Goal: Task Accomplishment & Management: Manage account settings

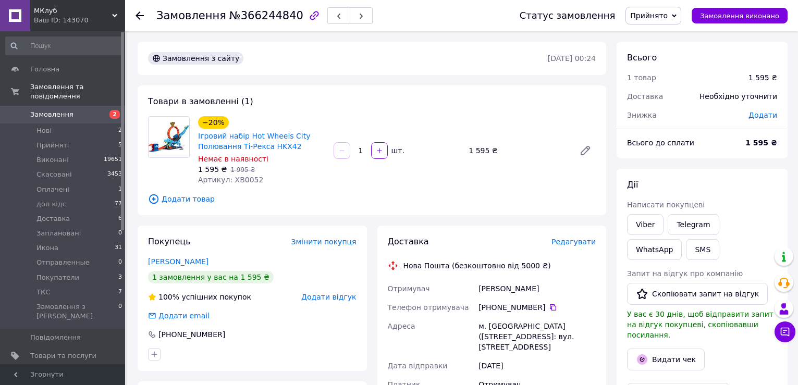
drag, startPoint x: 675, startPoint y: 95, endPoint x: 623, endPoint y: 210, distance: 125.9
click at [675, 95] on div "Доставка" at bounding box center [657, 96] width 72 height 23
click at [574, 243] on span "Редагувати" at bounding box center [573, 242] width 44 height 8
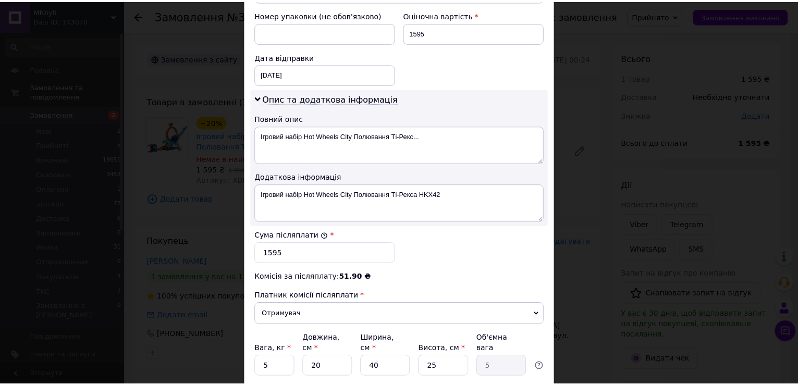
scroll to position [527, 0]
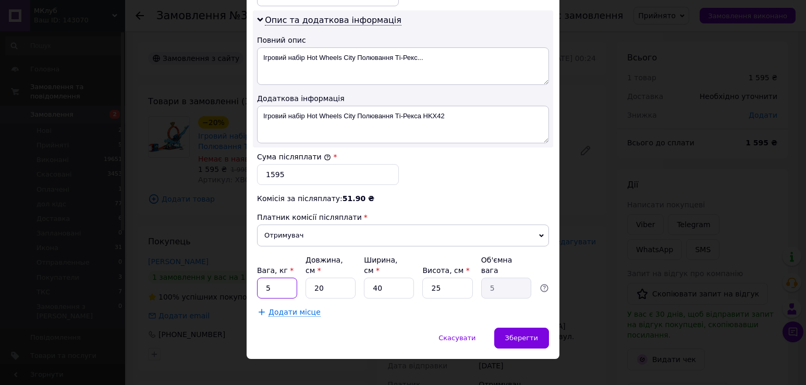
click at [276, 281] on input "5" at bounding box center [277, 288] width 40 height 21
type input "3"
click at [326, 282] on input "20" at bounding box center [330, 288] width 50 height 21
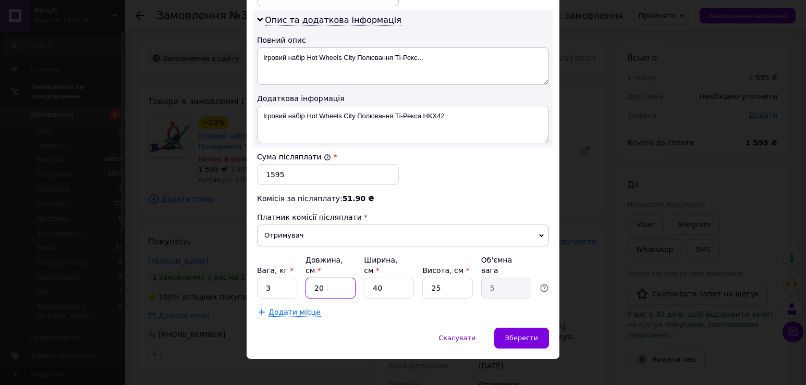
type input "4"
type input "1"
type input "44"
type input "11"
type input "44"
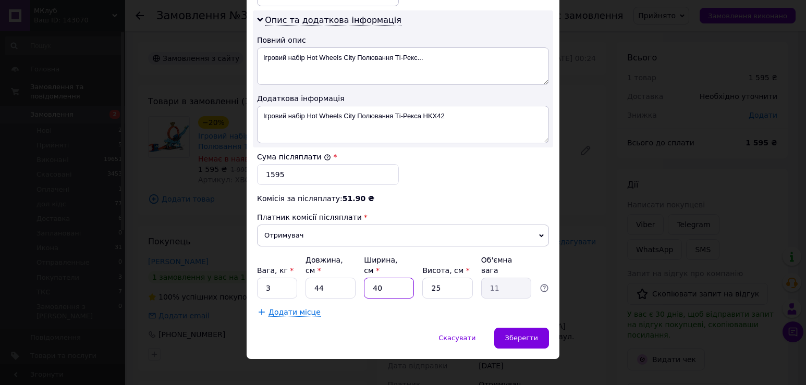
click at [381, 278] on input "40" at bounding box center [389, 288] width 50 height 21
type input "2"
type input "0.55"
type input "27"
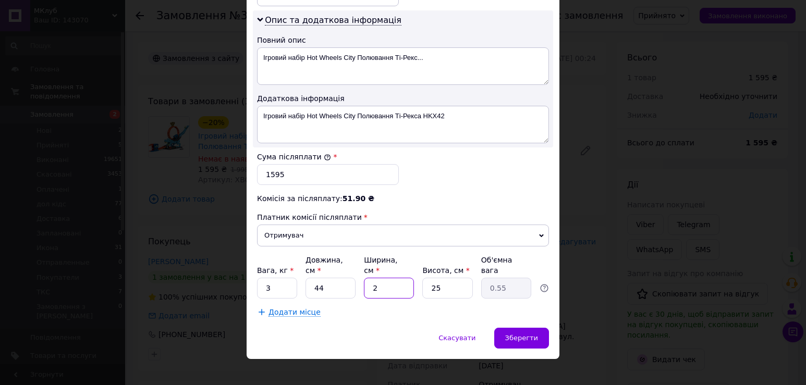
type input "7.43"
type input "27"
click at [439, 279] on input "25" at bounding box center [447, 288] width 50 height 21
type input "1"
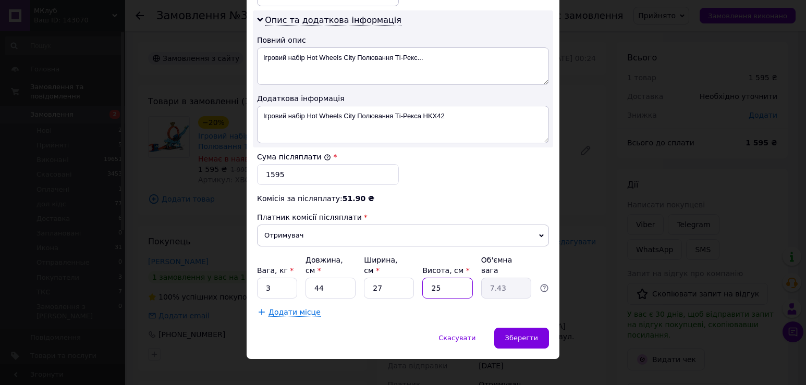
type input "0.3"
type input "11"
type input "3.27"
type input "11"
click at [523, 334] on span "Зберегти" at bounding box center [521, 338] width 33 height 8
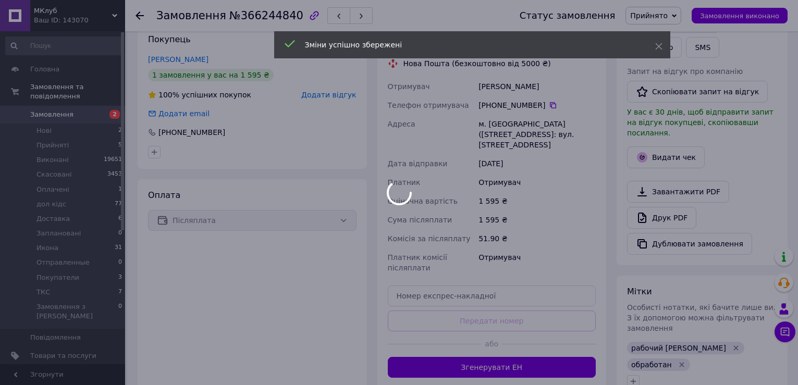
scroll to position [313, 0]
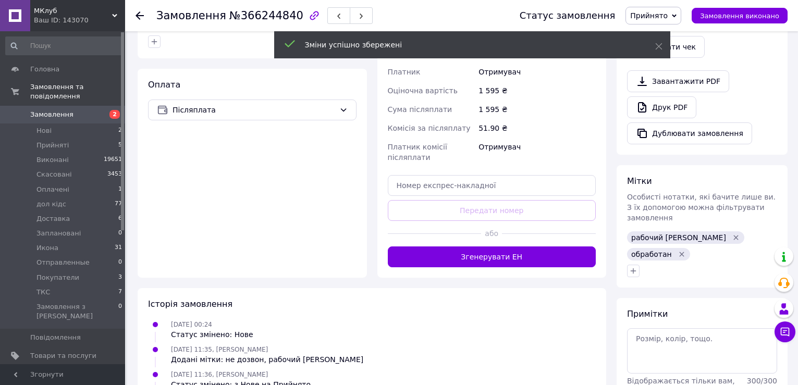
click at [514, 247] on button "Згенерувати ЕН" at bounding box center [492, 257] width 208 height 21
click at [681, 13] on span "Прийнято" at bounding box center [653, 16] width 56 height 18
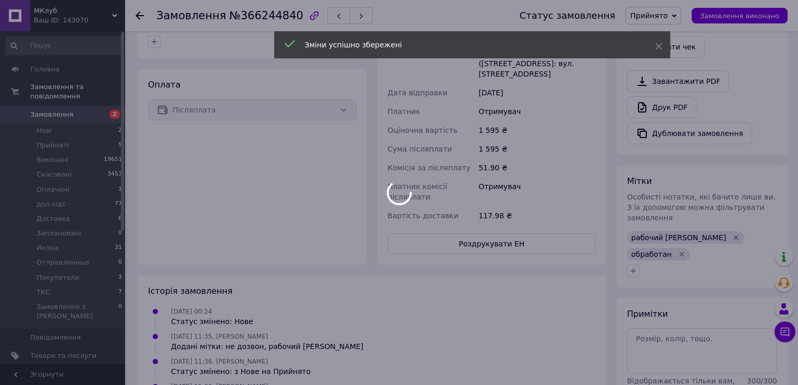
click at [679, 92] on div at bounding box center [399, 192] width 798 height 385
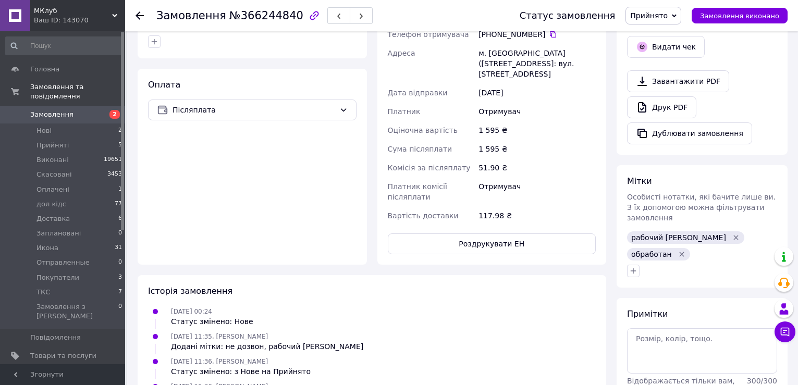
click at [668, 19] on span "Прийнято" at bounding box center [649, 15] width 38 height 8
click at [673, 91] on li "Отправленные" at bounding box center [658, 94] width 64 height 16
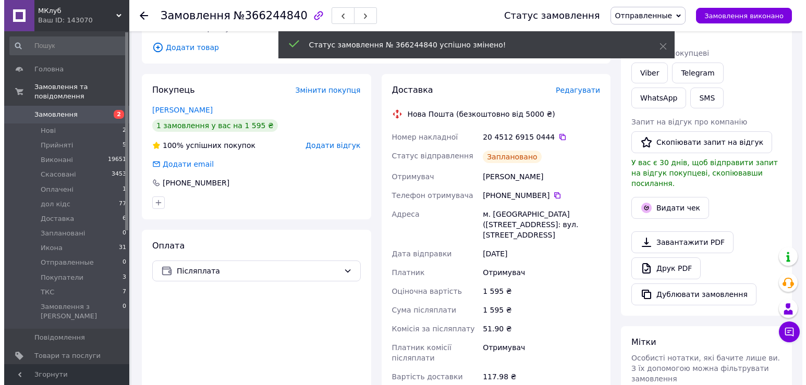
scroll to position [156, 0]
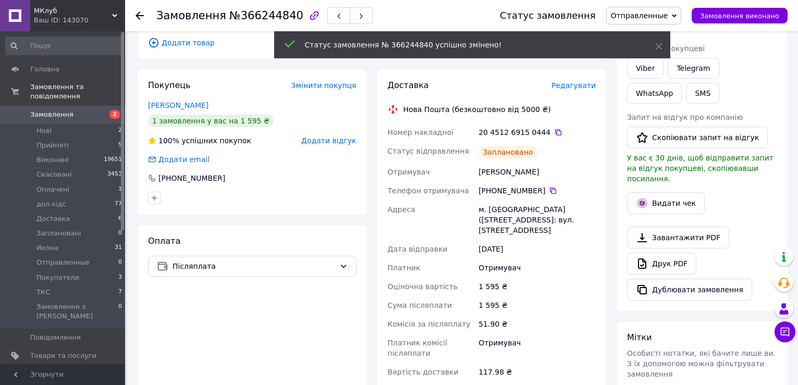
click at [685, 199] on button "Видати чек" at bounding box center [666, 203] width 78 height 22
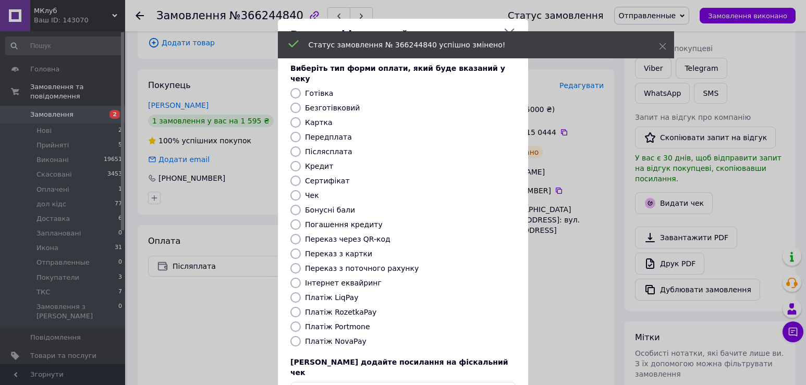
click at [340, 104] on label "Безготівковий" at bounding box center [332, 108] width 55 height 8
click at [301, 103] on input "Безготівковий" at bounding box center [295, 108] width 10 height 10
radio input "true"
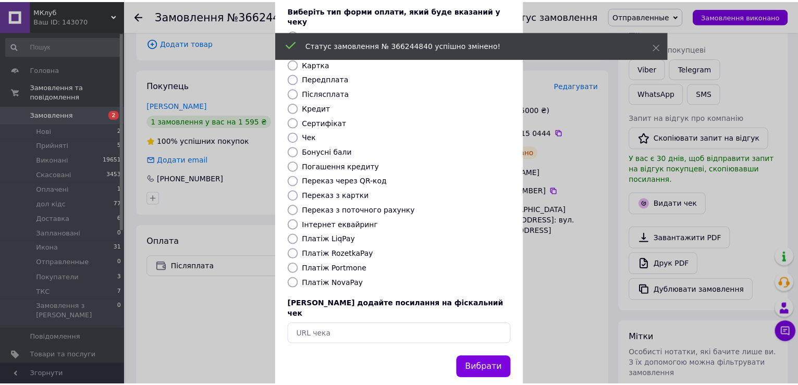
scroll to position [63, 0]
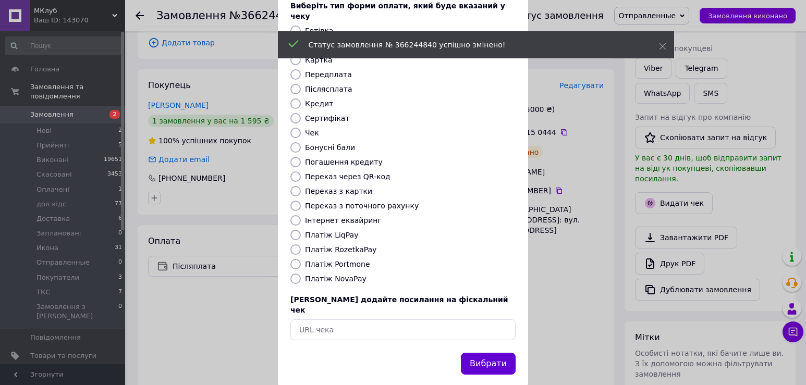
click at [476, 353] on button "Вибрати" at bounding box center [488, 364] width 55 height 22
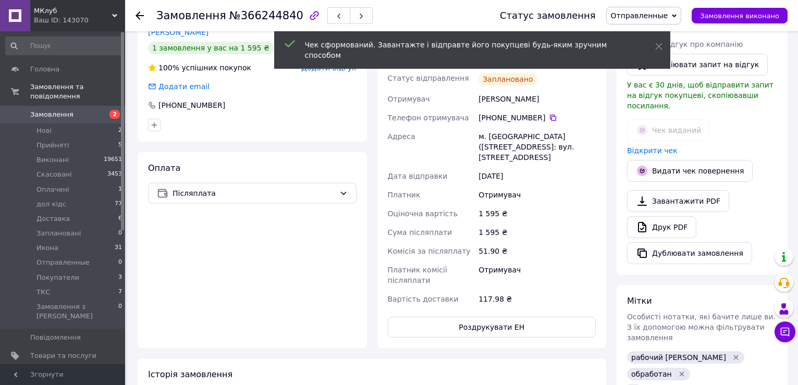
scroll to position [365, 0]
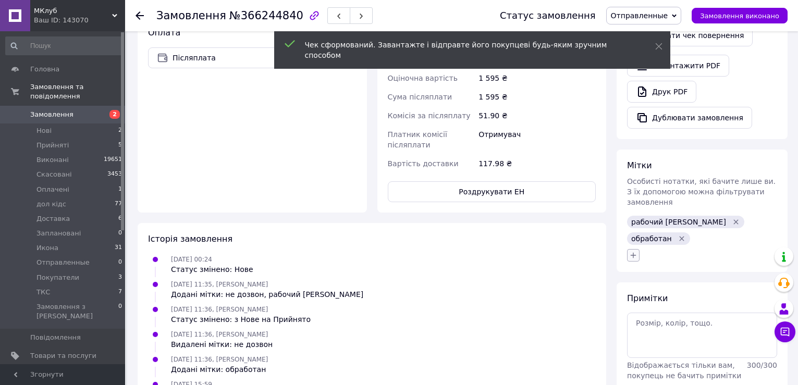
click at [630, 251] on icon "button" at bounding box center [633, 255] width 8 height 8
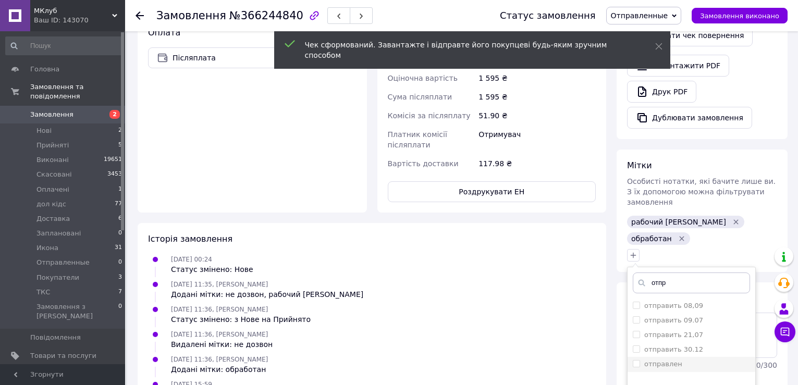
type input "отпр"
click at [675, 360] on label "отправлен" at bounding box center [663, 364] width 38 height 8
checkbox input "true"
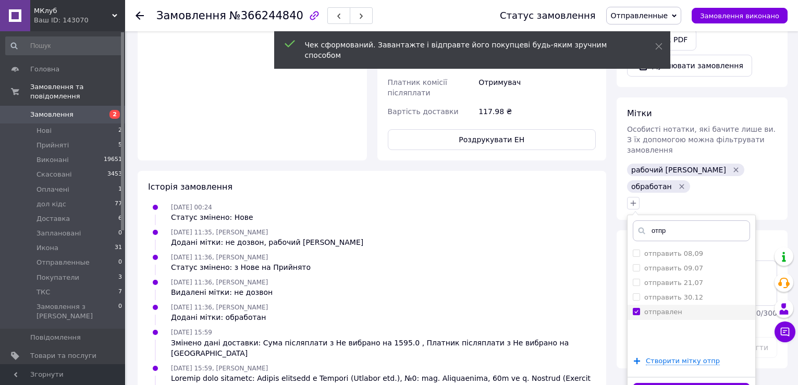
scroll to position [469, 0]
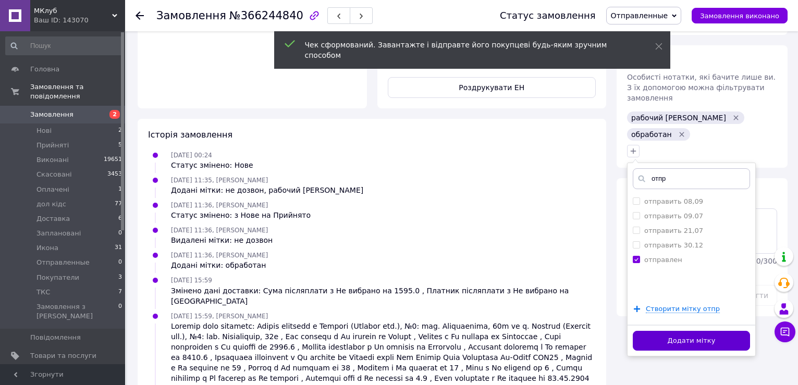
click at [677, 331] on button "Додати мітку" at bounding box center [691, 341] width 117 height 20
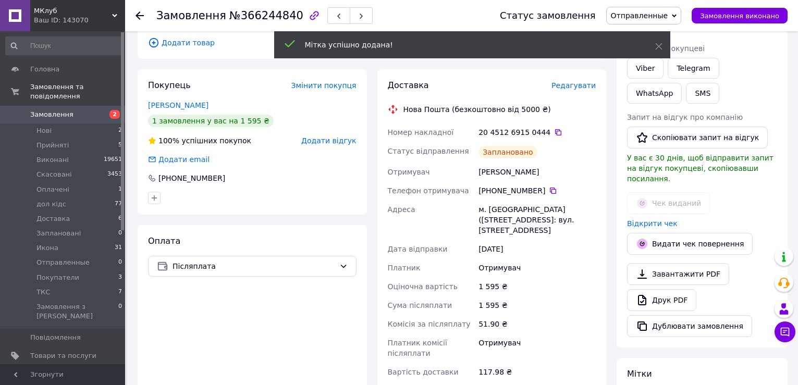
scroll to position [0, 0]
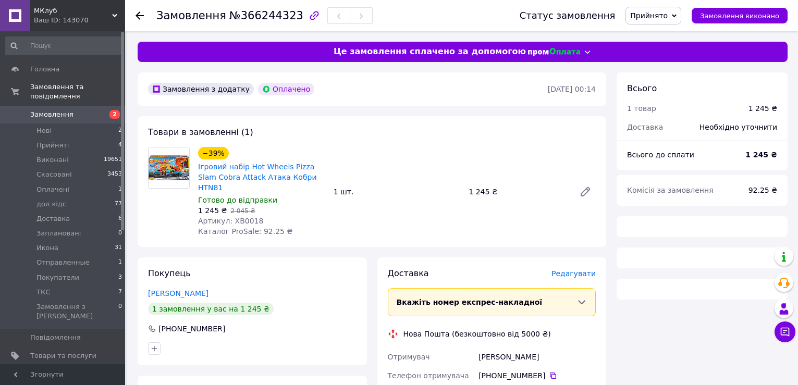
click at [687, 131] on div "Доставка" at bounding box center [657, 127] width 72 height 23
click at [571, 269] on span "Редагувати" at bounding box center [573, 273] width 44 height 8
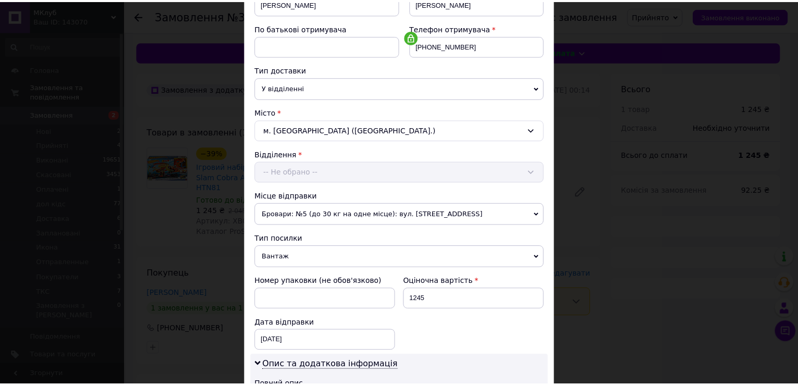
scroll to position [417, 0]
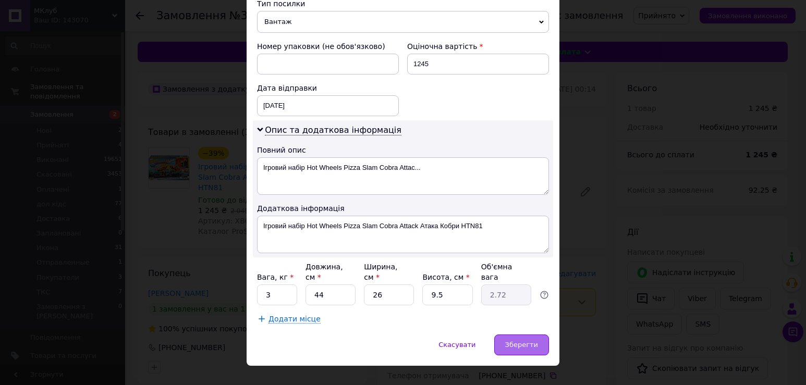
click at [521, 335] on div "Зберегти" at bounding box center [521, 345] width 55 height 21
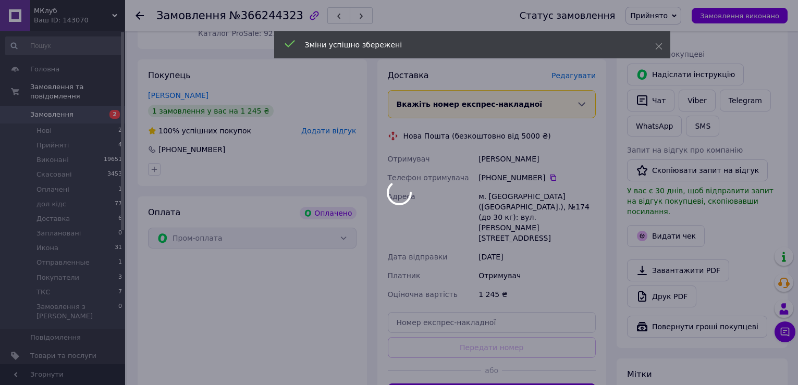
scroll to position [313, 0]
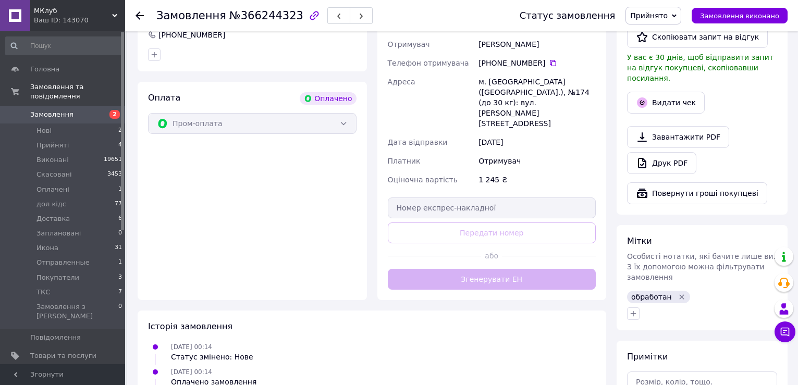
click at [510, 269] on button "Згенерувати ЕН" at bounding box center [492, 279] width 208 height 21
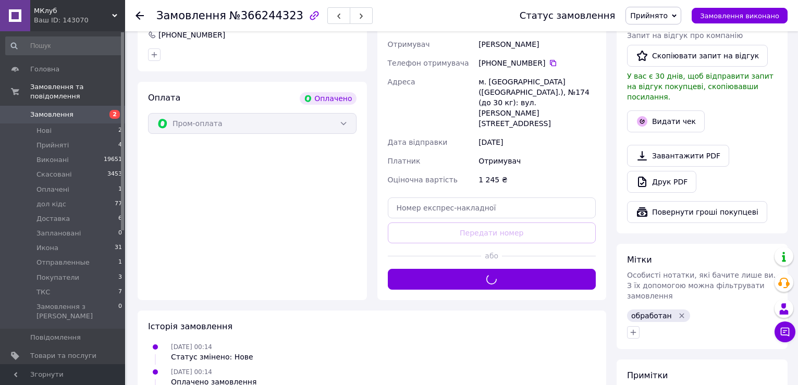
click at [674, 8] on span "Прийнято" at bounding box center [653, 16] width 56 height 18
click at [678, 90] on li "Отправленные" at bounding box center [658, 94] width 64 height 16
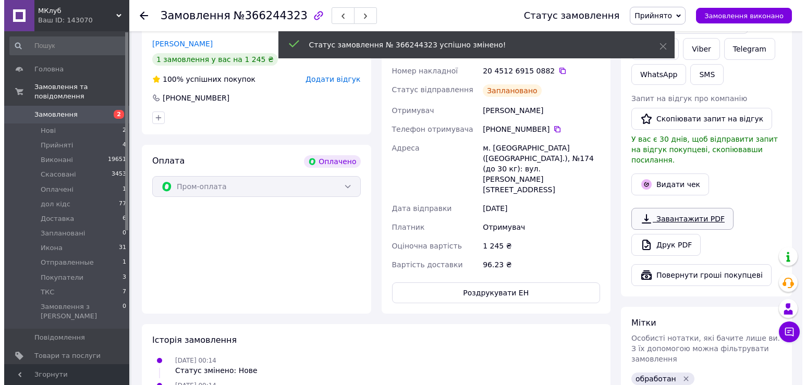
scroll to position [313, 0]
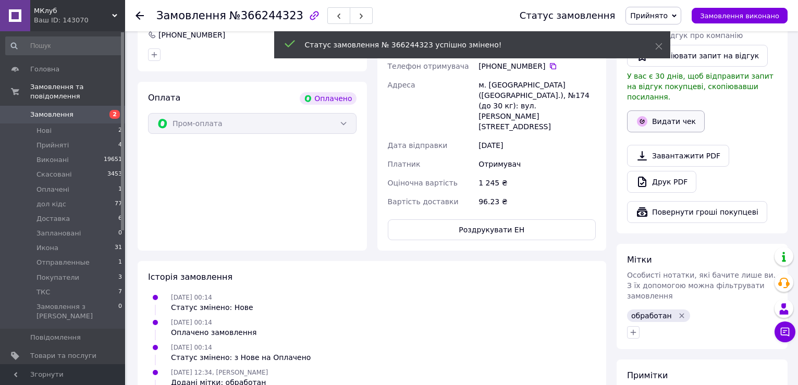
click at [651, 112] on button "Видати чек" at bounding box center [666, 121] width 78 height 22
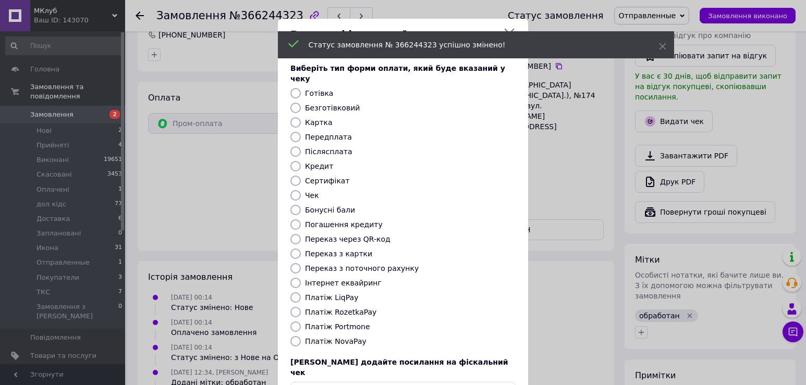
click at [325, 104] on label "Безготівковий" at bounding box center [332, 108] width 55 height 8
click at [301, 103] on input "Безготівковий" at bounding box center [295, 108] width 10 height 10
radio input "true"
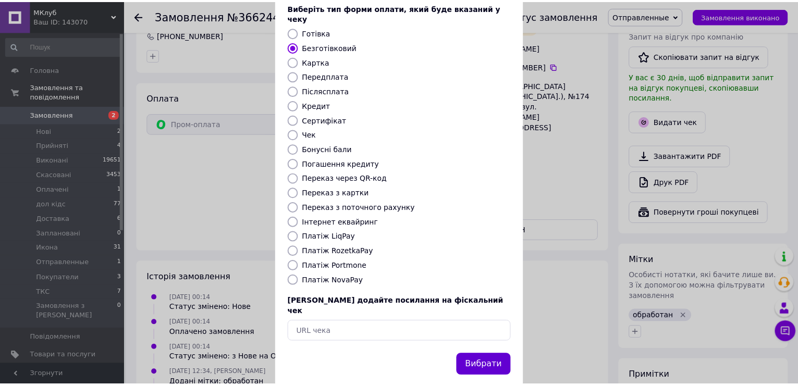
scroll to position [63, 0]
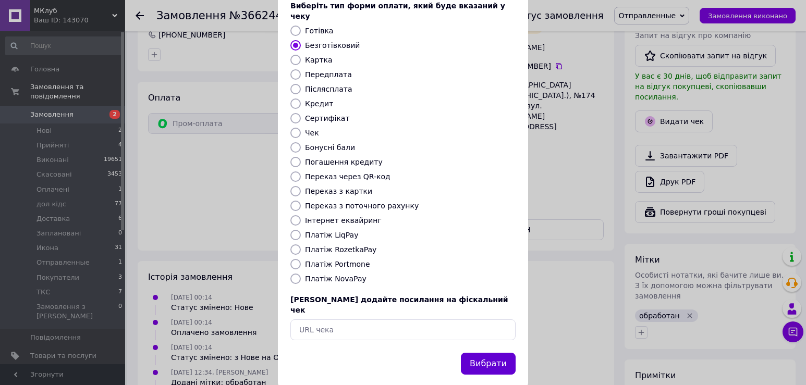
click at [474, 353] on button "Вибрати" at bounding box center [488, 364] width 55 height 22
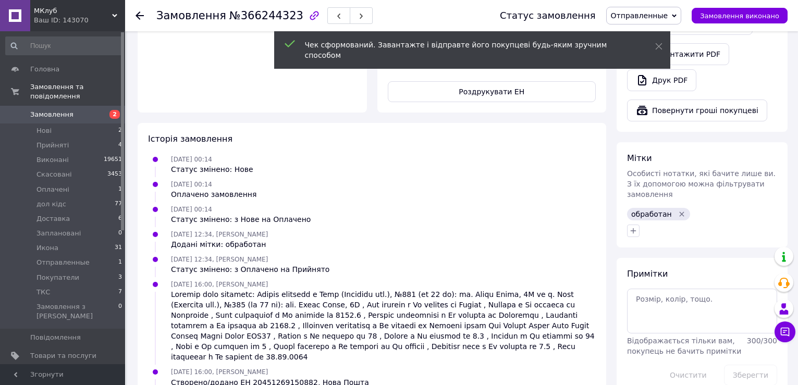
scroll to position [451, 0]
click at [632, 226] on icon "button" at bounding box center [633, 230] width 8 height 8
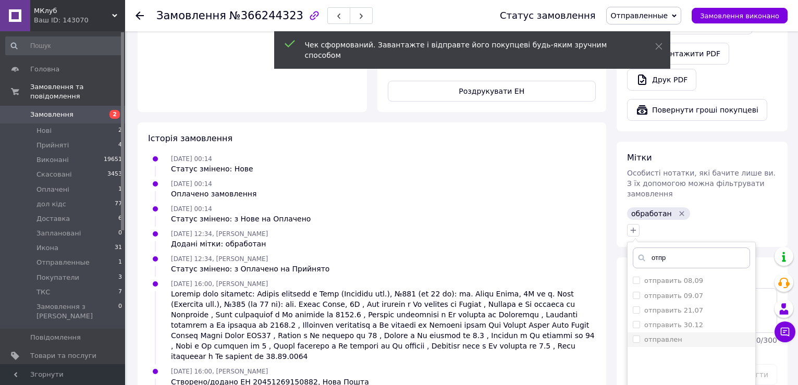
type input "отпр"
click at [662, 336] on label "отправлен" at bounding box center [663, 340] width 38 height 8
checkbox input "true"
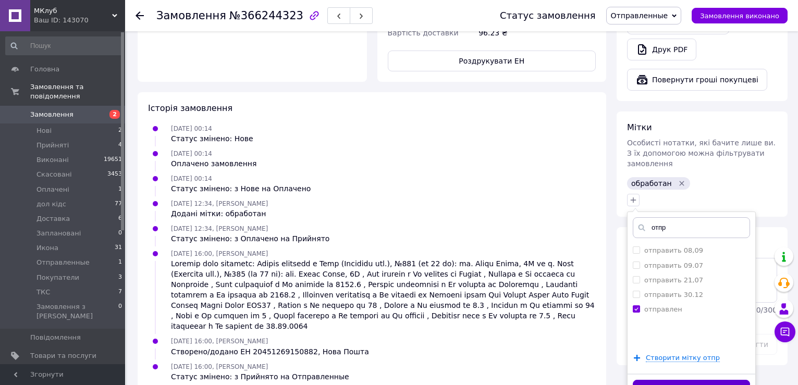
click at [663, 380] on button "Додати мітку" at bounding box center [691, 390] width 117 height 20
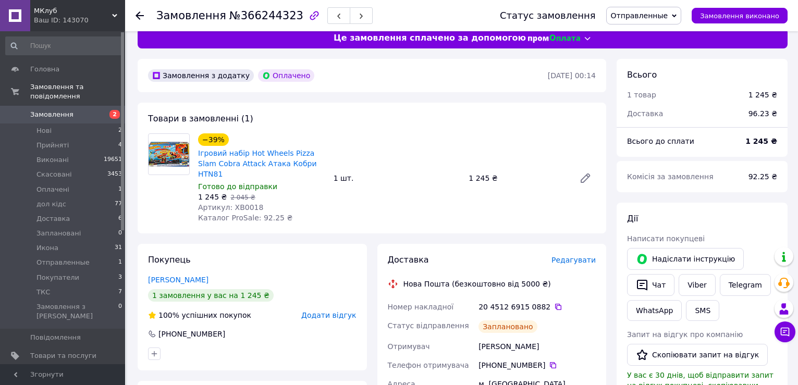
scroll to position [0, 0]
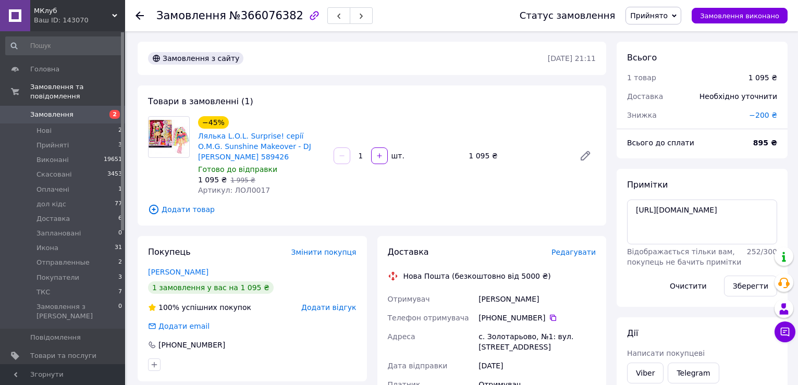
drag, startPoint x: 664, startPoint y: 79, endPoint x: 604, endPoint y: 180, distance: 117.8
click at [664, 79] on div "1 товар" at bounding box center [681, 77] width 121 height 23
click at [586, 249] on span "Редагувати" at bounding box center [573, 252] width 44 height 8
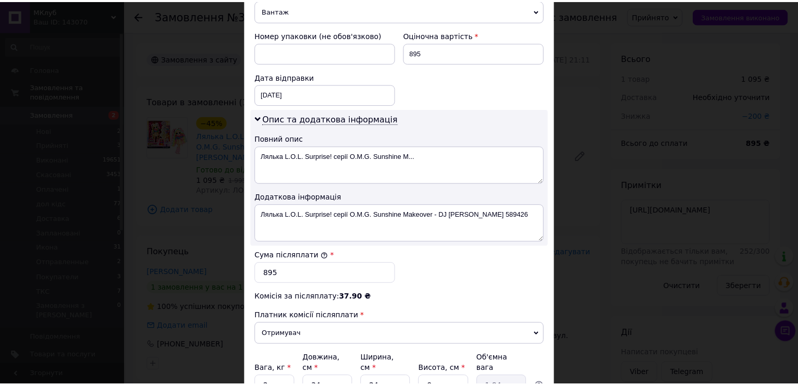
scroll to position [527, 0]
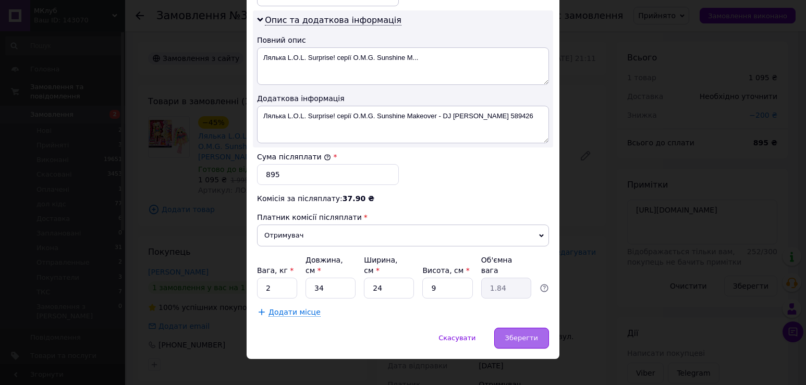
drag, startPoint x: 508, startPoint y: 317, endPoint x: 513, endPoint y: 321, distance: 6.8
click at [509, 328] on div "Зберегти" at bounding box center [521, 338] width 55 height 21
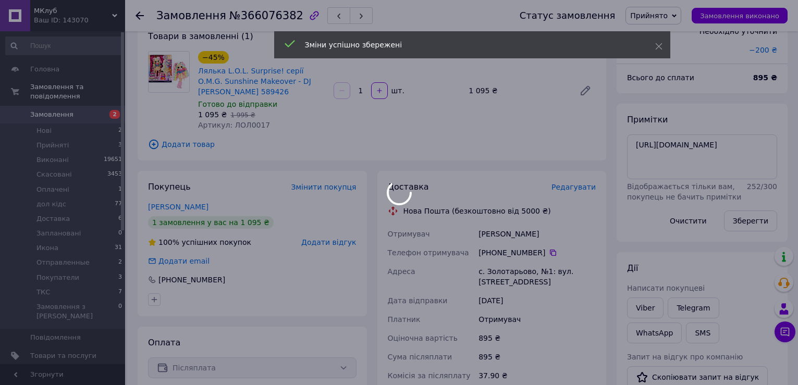
scroll to position [208, 0]
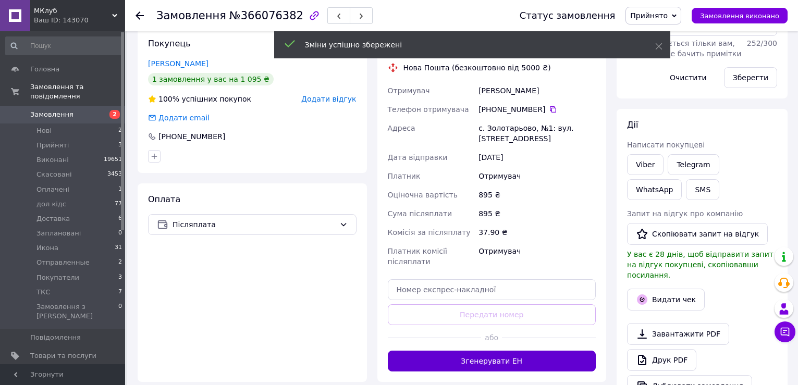
click at [496, 356] on button "Згенерувати ЕН" at bounding box center [492, 361] width 208 height 21
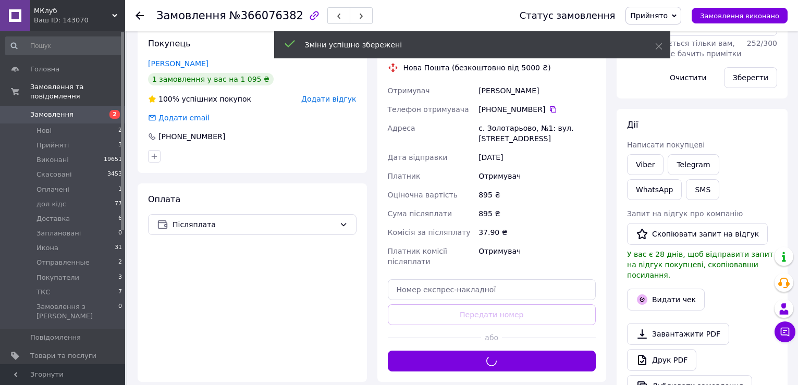
click at [659, 15] on span "Прийнято" at bounding box center [649, 15] width 38 height 8
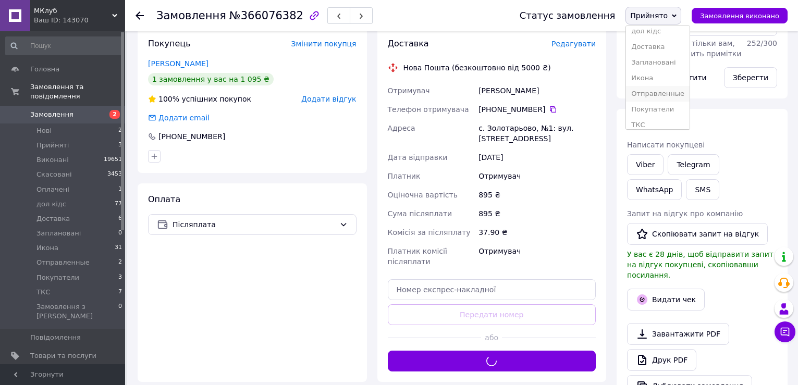
click at [676, 91] on li "Отправленные" at bounding box center [658, 94] width 64 height 16
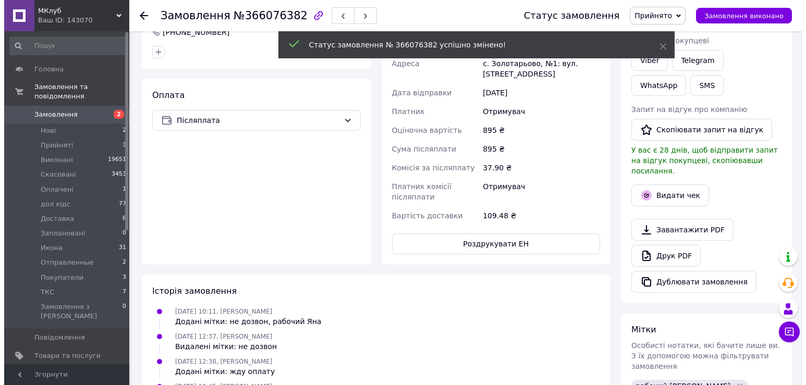
scroll to position [50, 0]
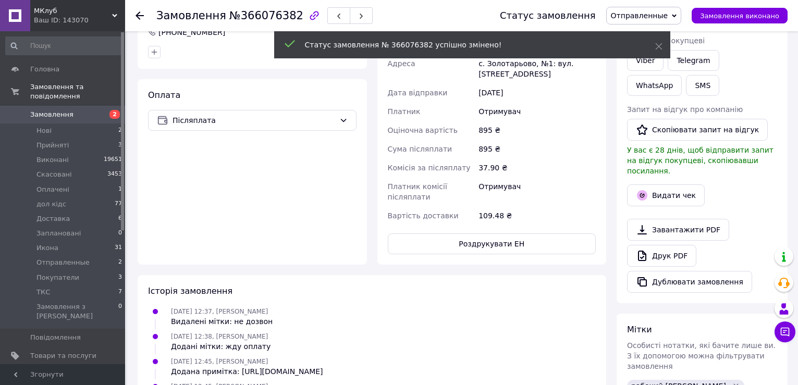
click at [691, 192] on button "Видати чек" at bounding box center [666, 195] width 78 height 22
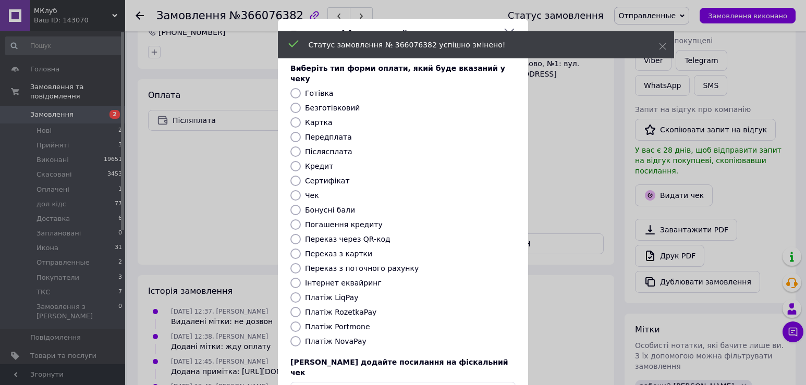
click at [323, 104] on label "Безготівковий" at bounding box center [332, 108] width 55 height 8
click at [301, 103] on input "Безготівковий" at bounding box center [295, 108] width 10 height 10
radio input "true"
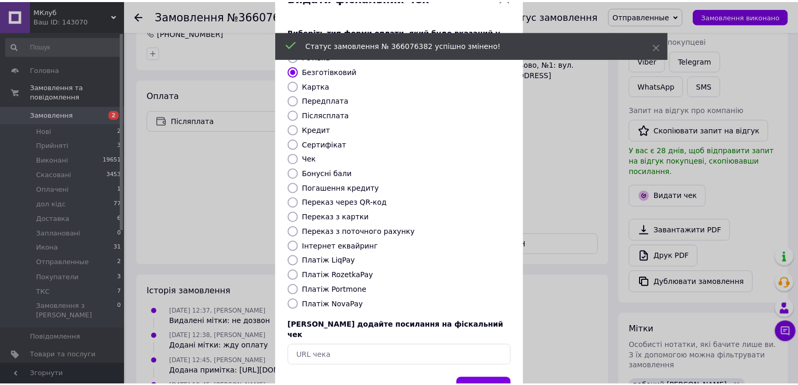
scroll to position [63, 0]
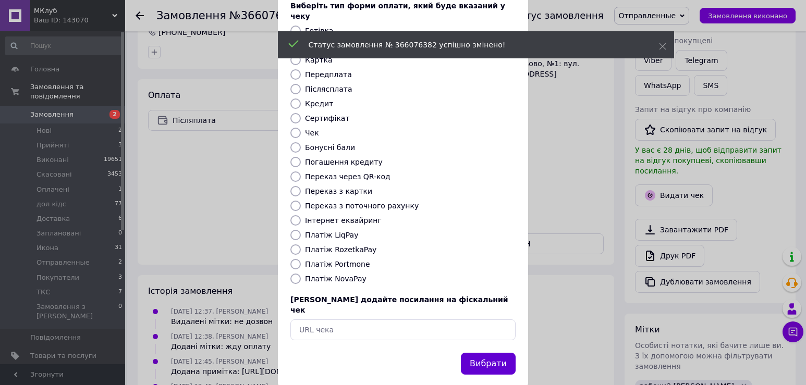
click at [482, 353] on button "Вибрати" at bounding box center [488, 364] width 55 height 22
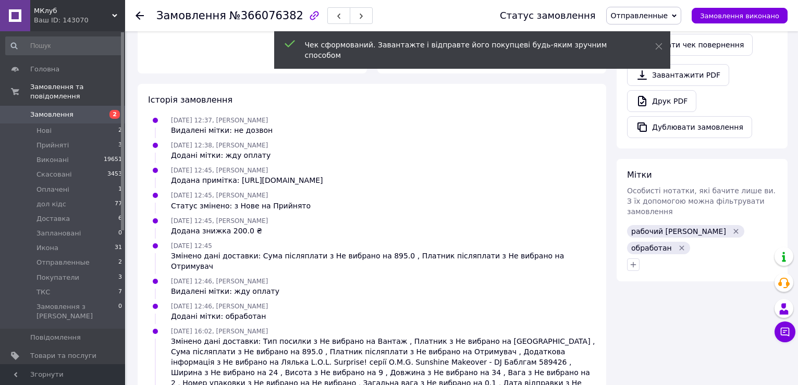
scroll to position [521, 0]
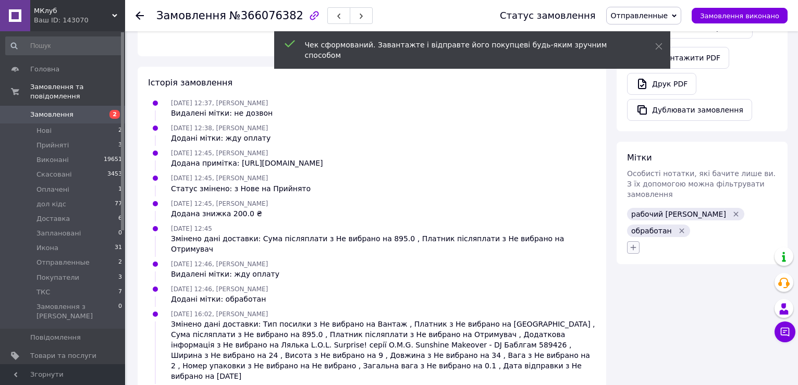
click at [632, 243] on icon "button" at bounding box center [633, 247] width 8 height 8
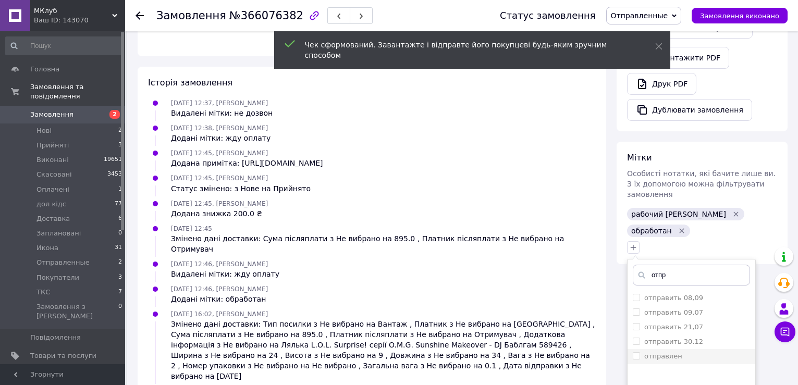
type input "отпр"
click at [667, 352] on label "отправлен" at bounding box center [663, 356] width 38 height 8
checkbox input "true"
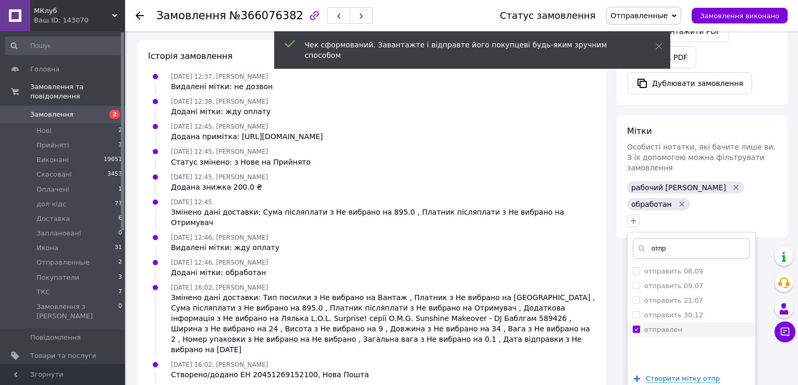
scroll to position [567, 0]
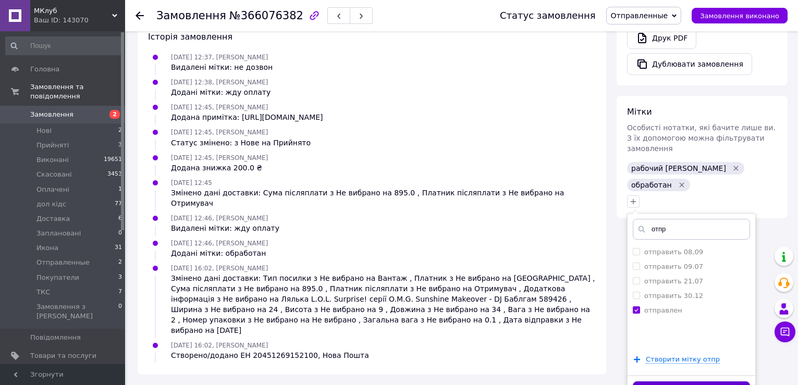
click at [668, 381] on button "Додати мітку" at bounding box center [691, 391] width 117 height 20
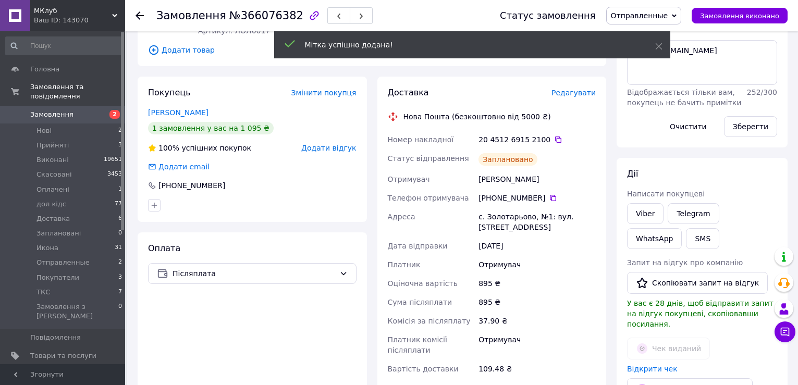
scroll to position [150, 0]
